Goal: Task Accomplishment & Management: Use online tool/utility

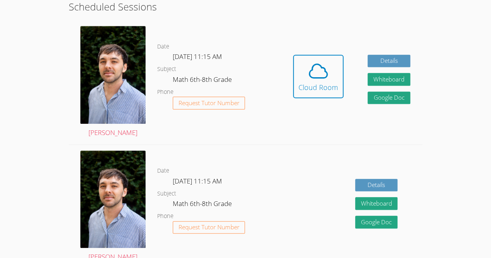
scroll to position [164, 0]
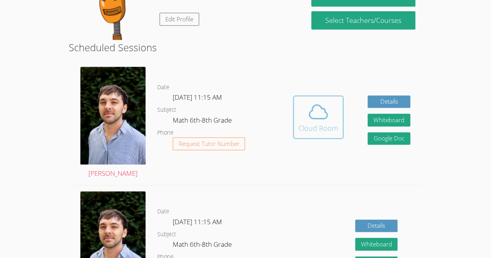
click at [329, 133] on div "Cloud Room" at bounding box center [319, 128] width 40 height 11
click at [300, 131] on div "Cloud Room" at bounding box center [319, 128] width 40 height 11
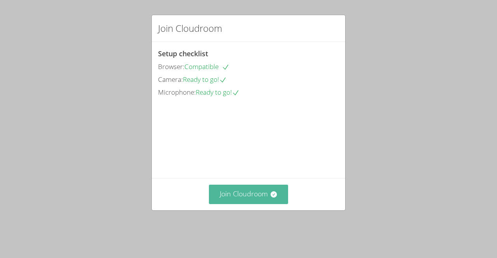
click at [265, 204] on button "Join Cloudroom" at bounding box center [249, 194] width 80 height 19
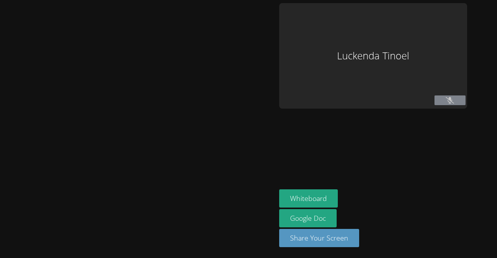
click at [266, 198] on div at bounding box center [138, 129] width 270 height 252
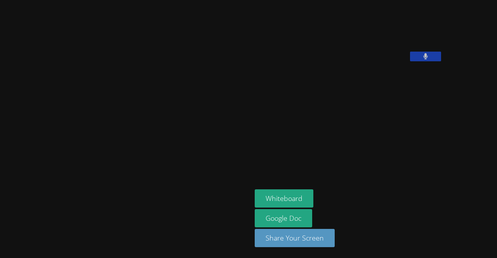
click at [313, 61] on video at bounding box center [313, 32] width 117 height 58
click at [306, 61] on video at bounding box center [313, 32] width 117 height 58
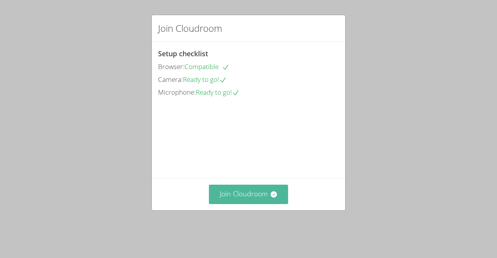
click at [249, 204] on button "Join Cloudroom" at bounding box center [249, 194] width 80 height 19
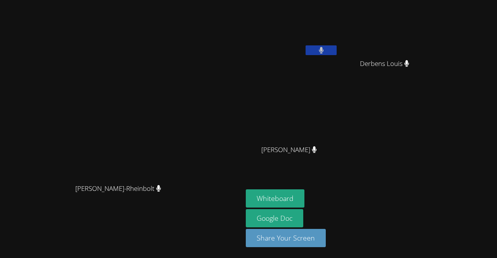
click at [493, 126] on div "Franco Uribe-Rheinbolt Franco Uribe-Rheinbolt Luckenda Tinoel Derbens Louis Der…" at bounding box center [248, 129] width 497 height 258
click at [305, 196] on button "Whiteboard" at bounding box center [275, 199] width 59 height 18
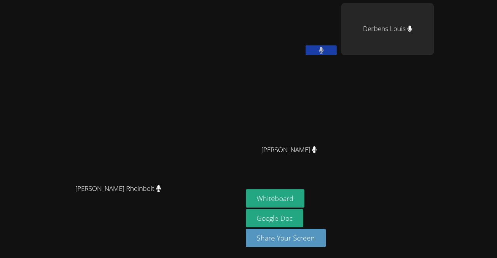
click at [396, 17] on div "Derbens Louis" at bounding box center [388, 29] width 92 height 52
click at [338, 42] on video at bounding box center [292, 29] width 92 height 52
click at [326, 49] on icon at bounding box center [321, 50] width 8 height 7
click at [338, 37] on video at bounding box center [292, 29] width 92 height 52
click at [337, 54] on button at bounding box center [321, 50] width 31 height 10
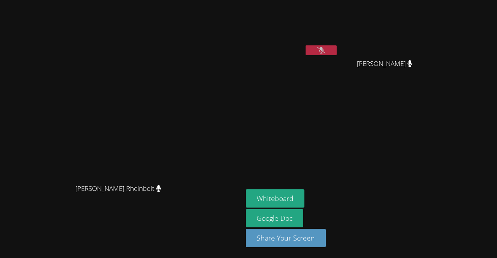
click at [337, 54] on button at bounding box center [321, 50] width 31 height 10
click at [418, 160] on div "Luckenda Tinoel Paulo Gomes Silva Paulo Gomes Silva Derbens Louis Derbens Louis" at bounding box center [340, 87] width 188 height 169
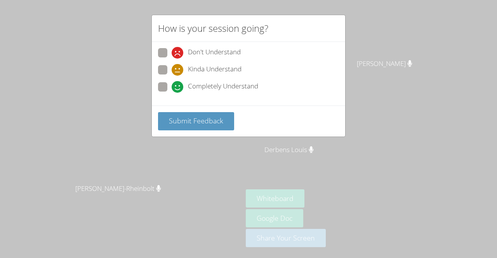
click at [172, 93] on span at bounding box center [172, 93] width 0 height 0
click at [172, 85] on input "Completely Understand" at bounding box center [175, 85] width 7 height 7
radio input "true"
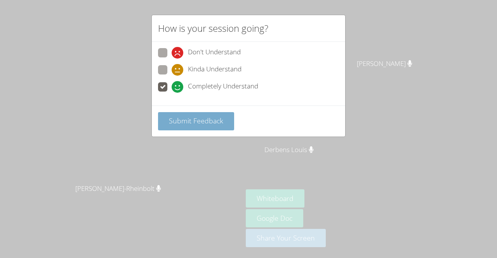
click at [179, 117] on span "Submit Feedback" at bounding box center [196, 120] width 54 height 9
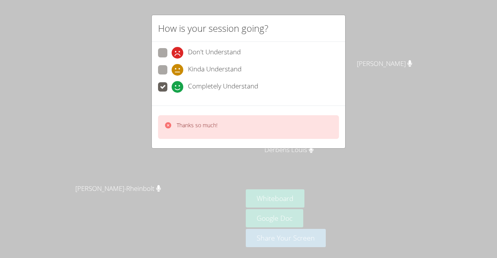
click at [179, 117] on div "Thanks so much!" at bounding box center [248, 127] width 181 height 24
click at [172, 59] on span at bounding box center [172, 59] width 0 height 0
click at [172, 55] on input "Don't Understand" at bounding box center [175, 51] width 7 height 7
radio input "true"
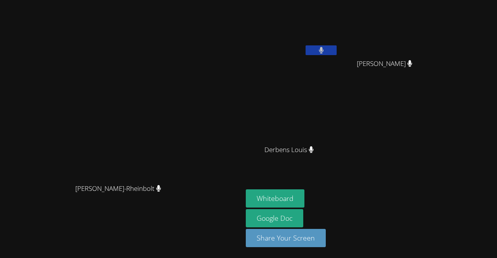
click at [165, 84] on video at bounding box center [121, 113] width 117 height 133
